Goal: Communication & Community: Answer question/provide support

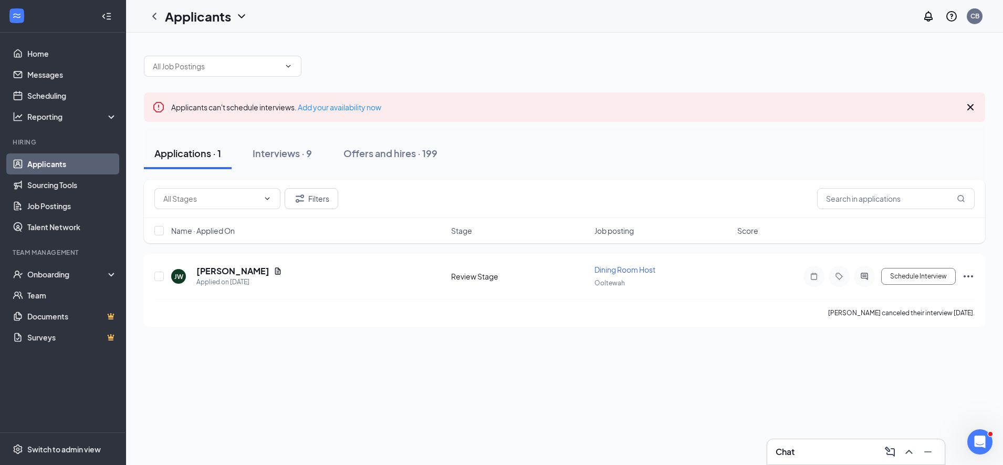
click at [971, 108] on icon "Cross" at bounding box center [970, 107] width 6 height 6
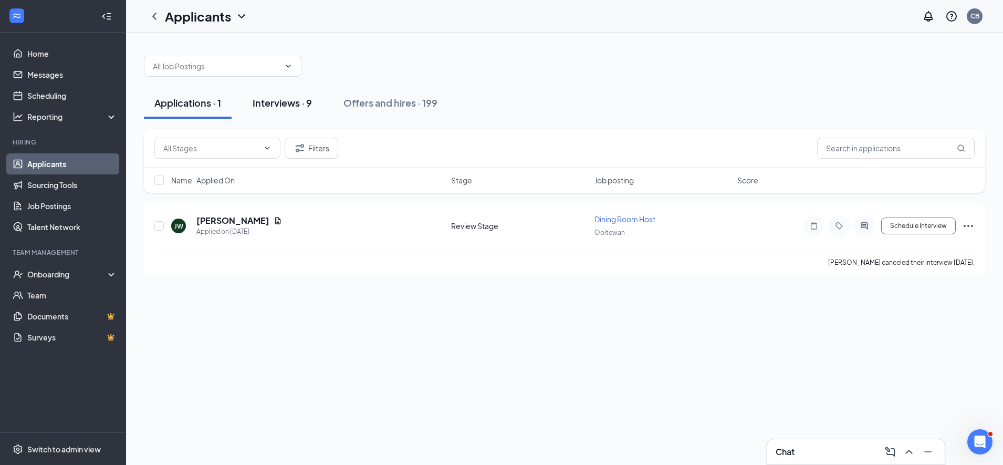
click at [283, 103] on div "Interviews · 9" at bounding box center [282, 102] width 59 height 13
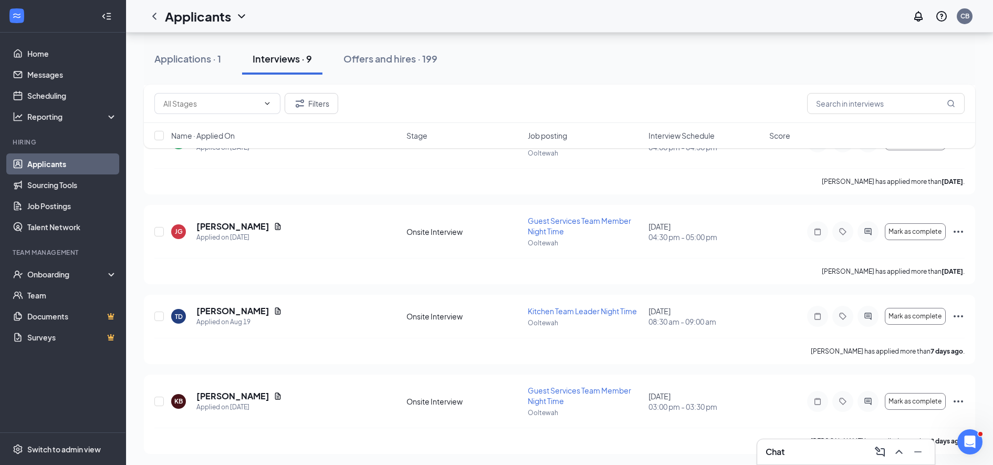
scroll to position [499, 0]
click at [191, 55] on div "Applications · 1" at bounding box center [187, 58] width 67 height 13
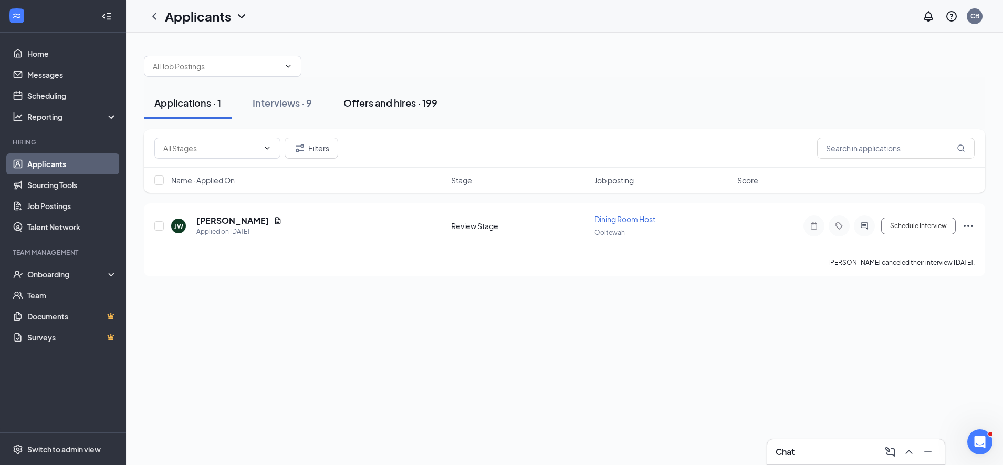
click at [382, 101] on div "Offers and hires · 199" at bounding box center [390, 102] width 94 height 13
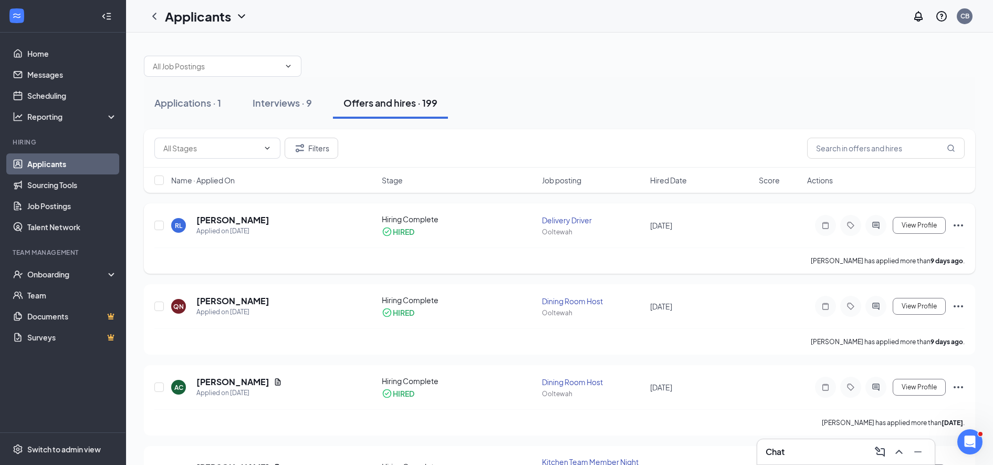
click at [878, 224] on icon "ActiveChat" at bounding box center [875, 225] width 13 height 8
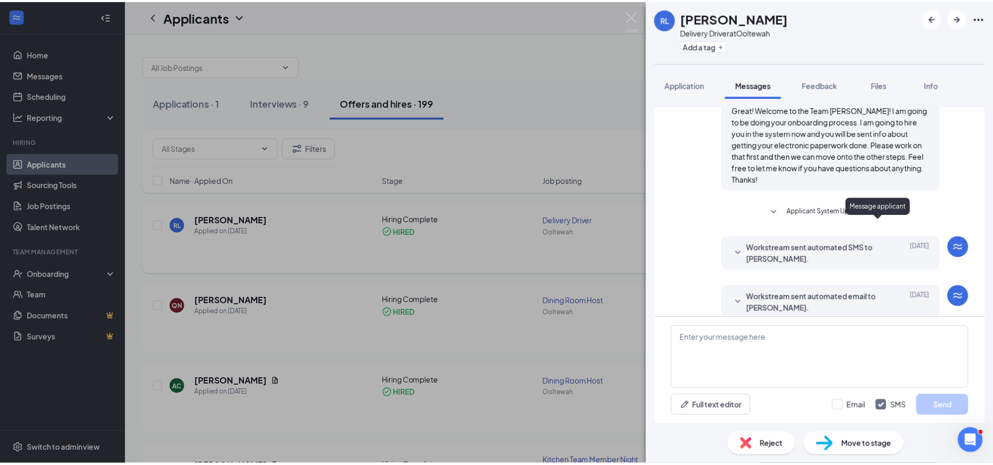
scroll to position [448, 0]
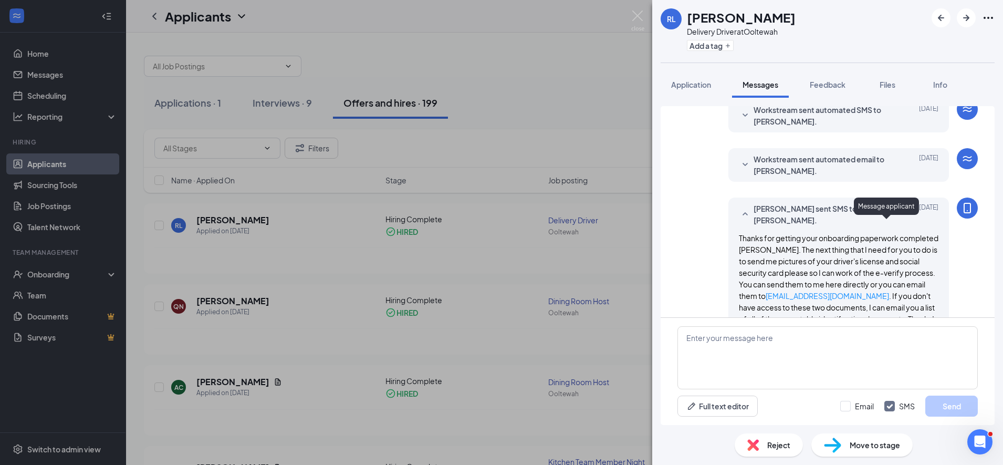
click at [492, 237] on div "RL ryan lengel Delivery Driver at Ooltewah Add a tag Application Messages Feedb…" at bounding box center [501, 232] width 1003 height 465
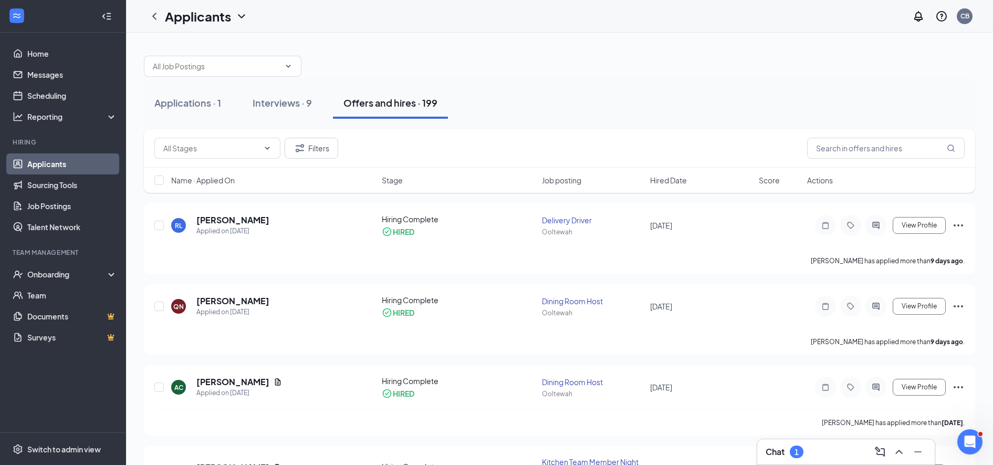
click at [834, 455] on div "Chat 1" at bounding box center [845, 451] width 161 height 17
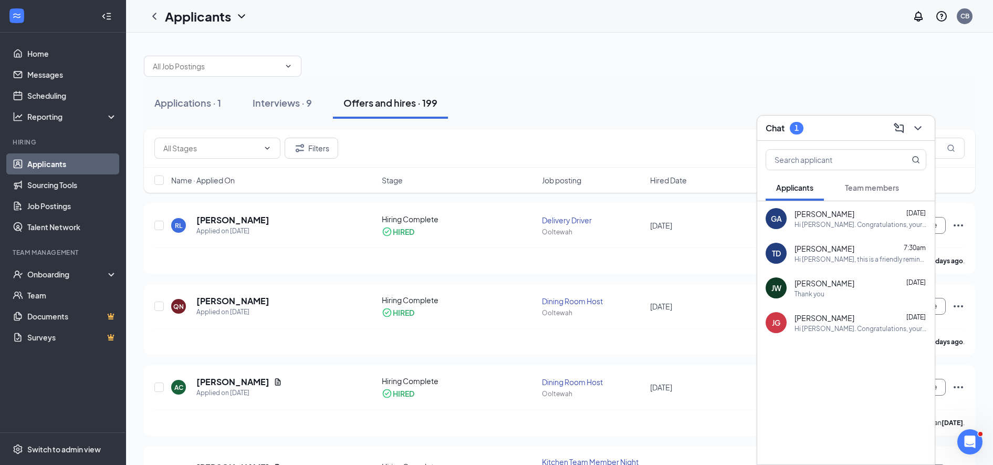
click at [863, 188] on span "Team members" at bounding box center [872, 187] width 54 height 9
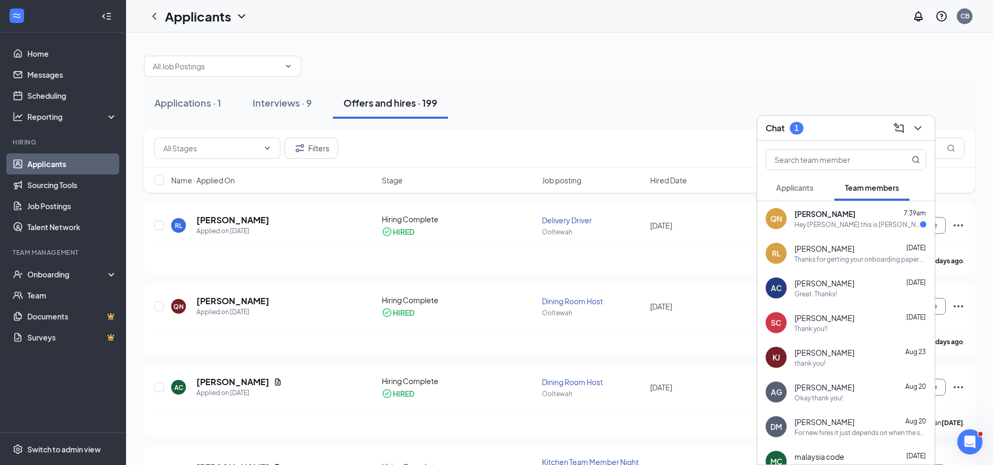
click at [814, 226] on div "Hey Ms Christy this is Quinton north I was checking I had my orientation alread…" at bounding box center [856, 224] width 125 height 9
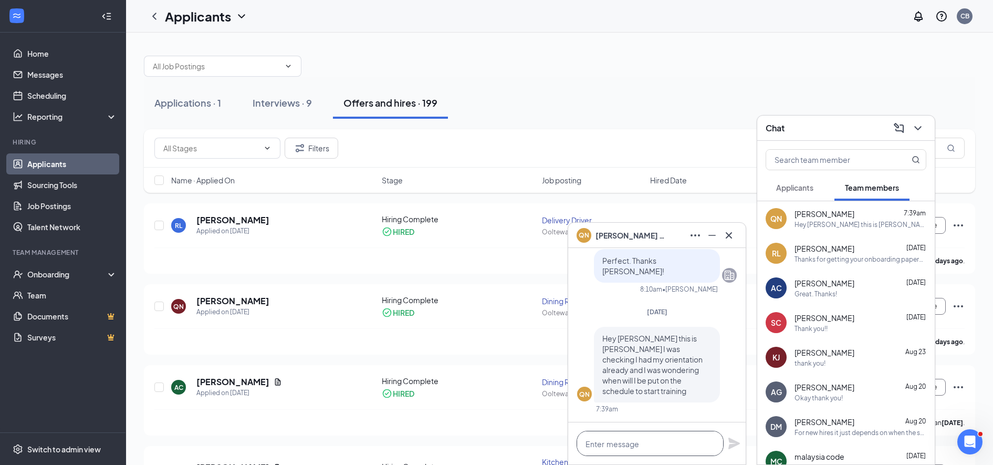
click at [603, 440] on textarea at bounding box center [649, 442] width 147 height 25
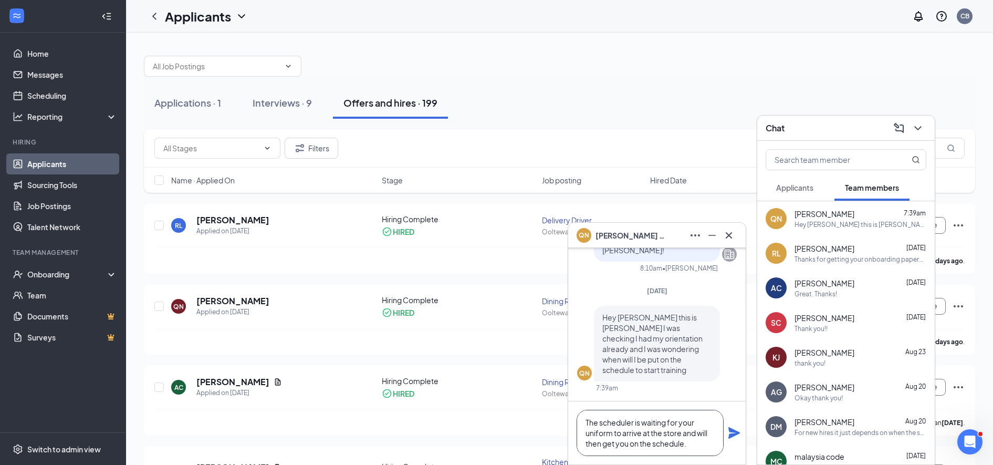
type textarea "The scheduler is waiting for your uniform to arrive at the store and will then …"
click at [740, 432] on div "The scheduler is waiting for your uniform to arrive at the store and will then …" at bounding box center [656, 432] width 177 height 63
click at [739, 435] on icon "Plane" at bounding box center [734, 432] width 13 height 13
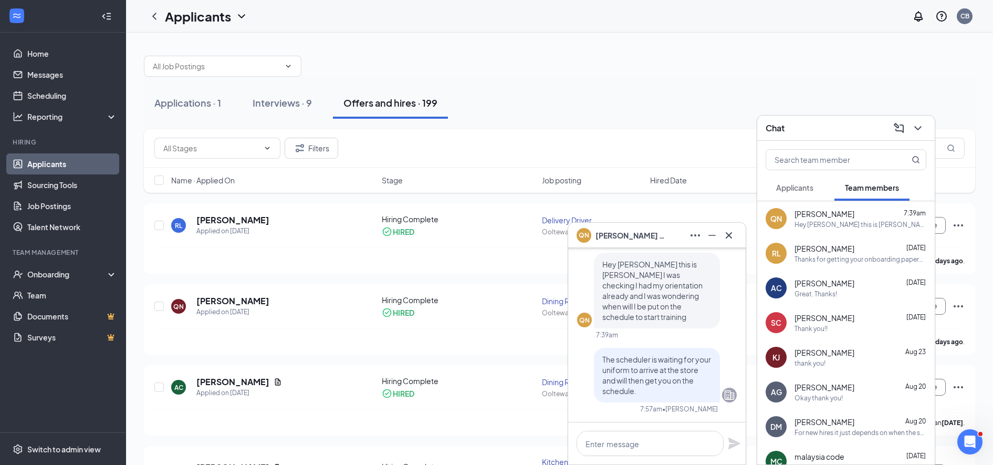
click at [729, 235] on icon "Cross" at bounding box center [729, 235] width 6 height 6
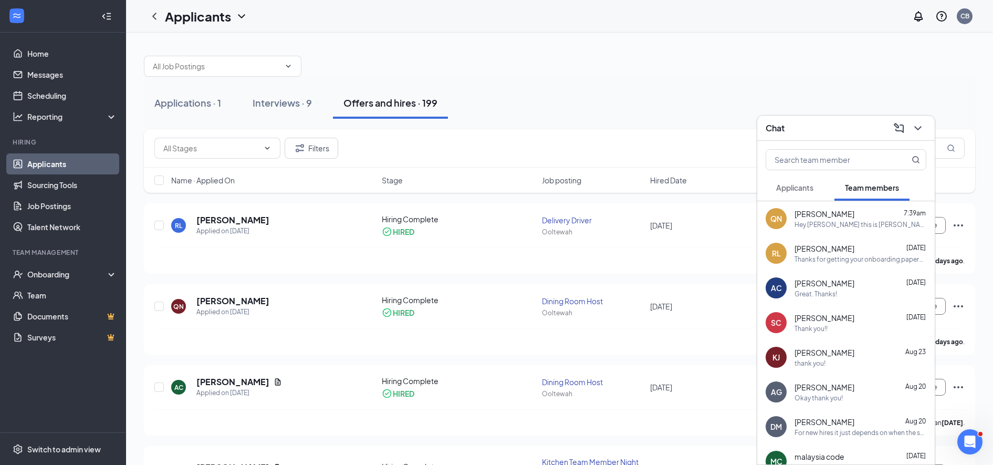
click at [919, 128] on icon "ChevronDown" at bounding box center [917, 128] width 7 height 4
